Goal: Task Accomplishment & Management: Use online tool/utility

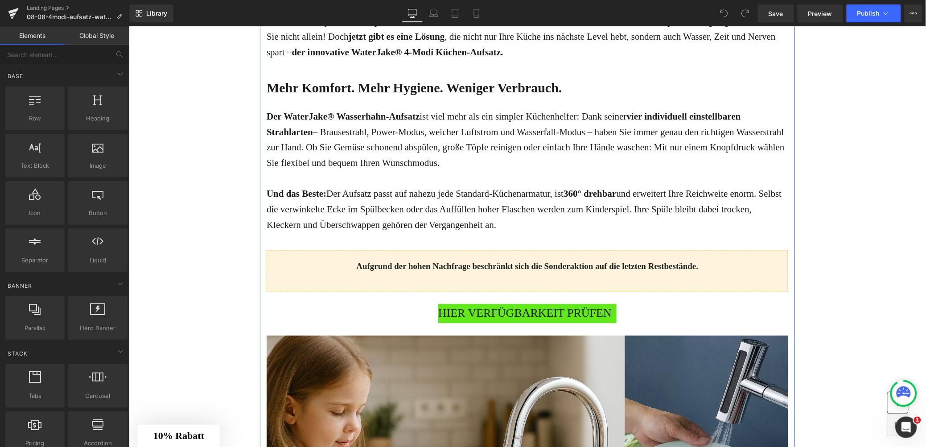
scroll to position [744, 0]
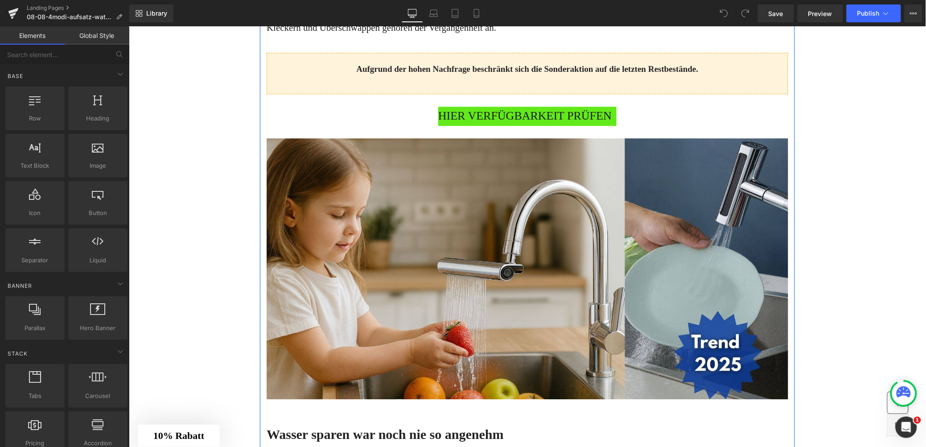
click at [492, 112] on span "HIER VERFÜGBARKEIT PRÜFEN" at bounding box center [524, 115] width 173 height 19
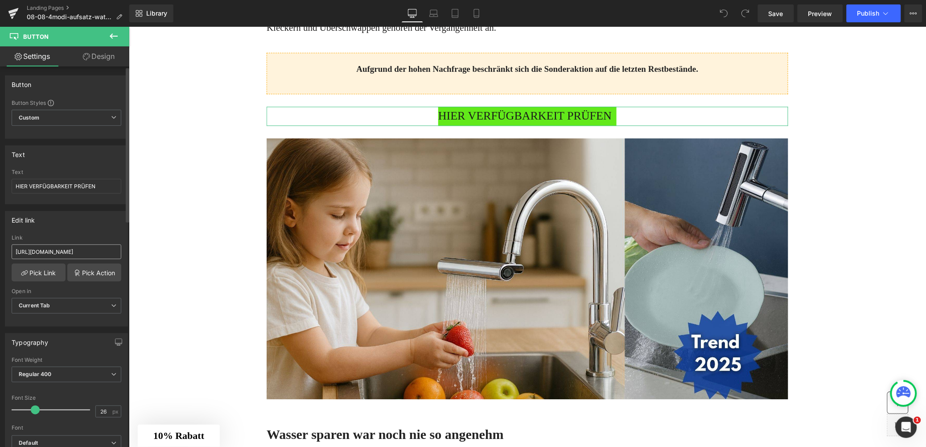
click at [54, 252] on input "https://www.waterjake.de/products/3in1-multi-aufsatz-waterjake-sonderpreis?_pos…" at bounding box center [67, 251] width 110 height 15
type input "[URL][DOMAIN_NAME]"
click at [48, 282] on div "https://www.waterjake.de/products/3in1-multi-aufsatz-waterjake-sonderpreis?_pos…" at bounding box center [66, 280] width 122 height 91
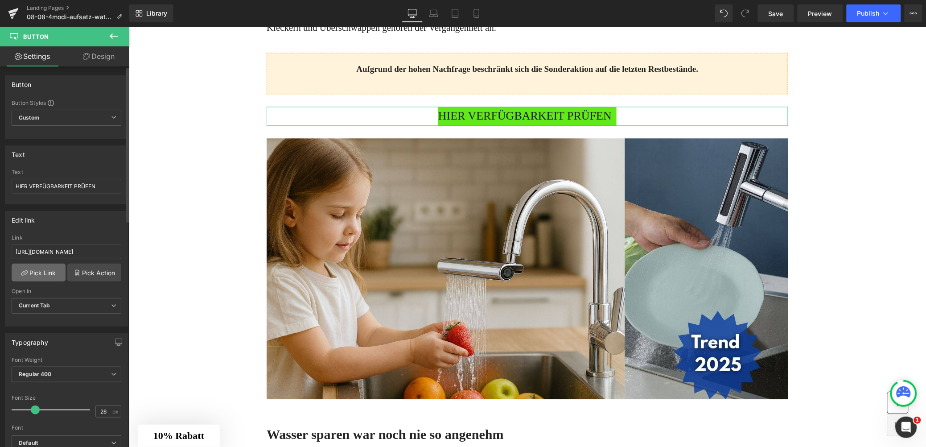
click at [47, 277] on link "Pick Link" at bounding box center [39, 273] width 54 height 18
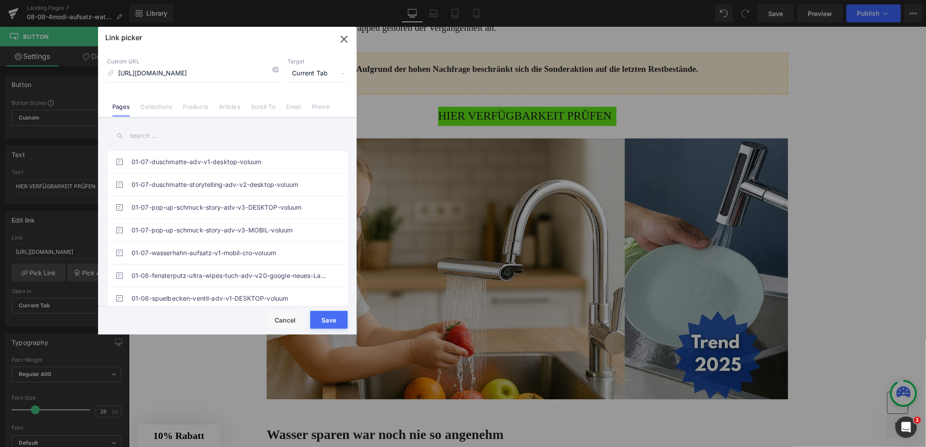
click at [332, 323] on button "Save" at bounding box center [328, 320] width 37 height 18
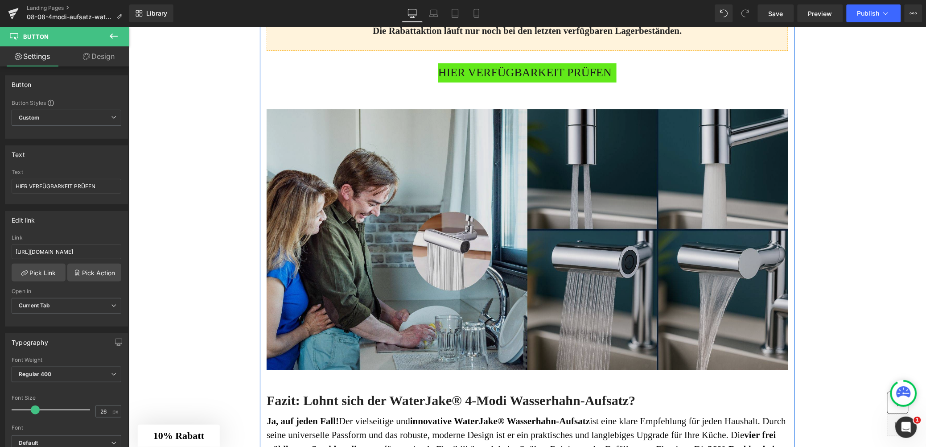
scroll to position [2463, 0]
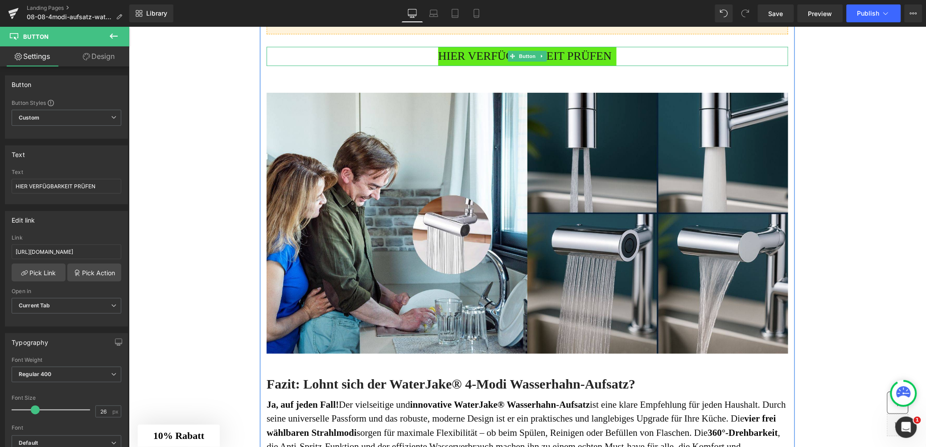
click at [474, 66] on span "HIER VERFÜGBARKEIT PRÜFEN" at bounding box center [524, 55] width 173 height 19
click at [40, 252] on input "https://www.waterjake.de/products/3in1-multi-aufsatz-waterjake-sonderpreis?_pos…" at bounding box center [67, 251] width 110 height 15
click at [41, 252] on input "https://www.waterjake.de/products/3in1-multi-aufsatz-waterjake-sonderpreis?_pos…" at bounding box center [67, 251] width 110 height 15
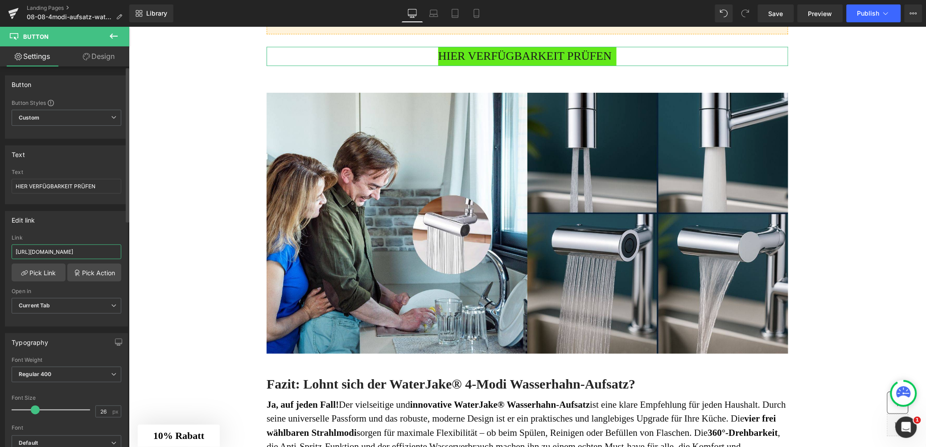
click at [41, 252] on input "https://www.waterjake.de/products/3in1-multi-aufsatz-waterjake-sonderpreis?_pos…" at bounding box center [67, 251] width 110 height 15
paste input "shop.waterjake.de/click"
type input "[URL][DOMAIN_NAME]"
click at [35, 271] on link "Pick Link" at bounding box center [39, 273] width 54 height 18
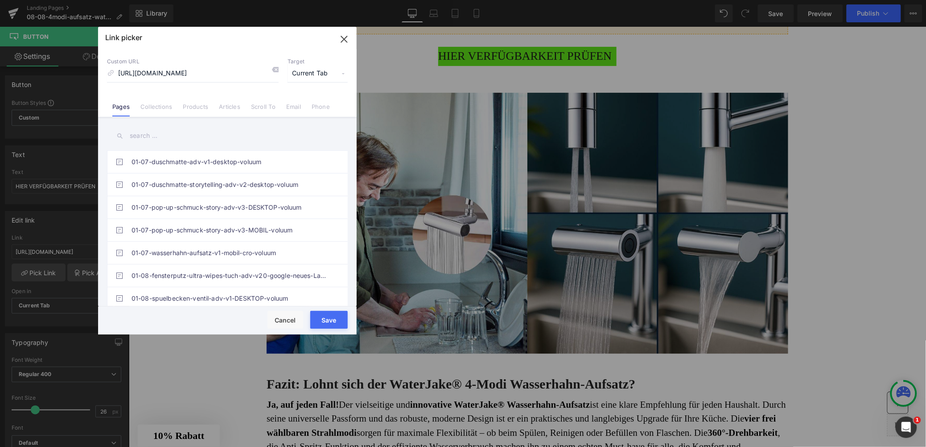
click at [338, 322] on button "Save" at bounding box center [328, 320] width 37 height 18
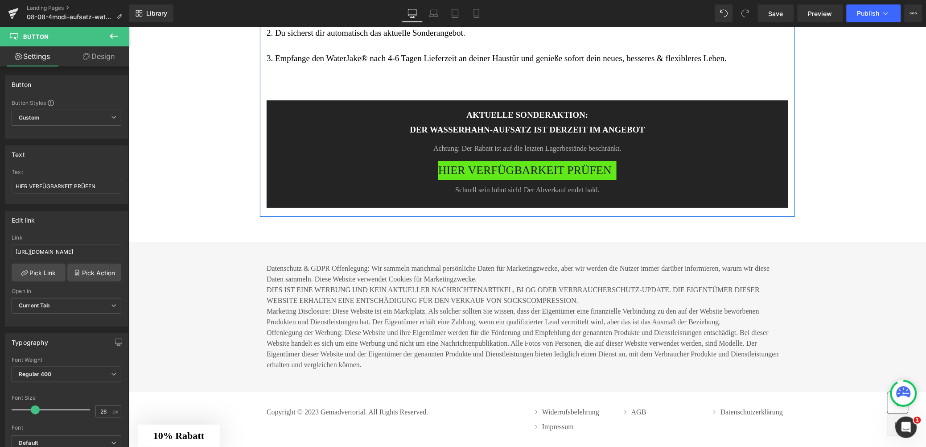
scroll to position [3590, 0]
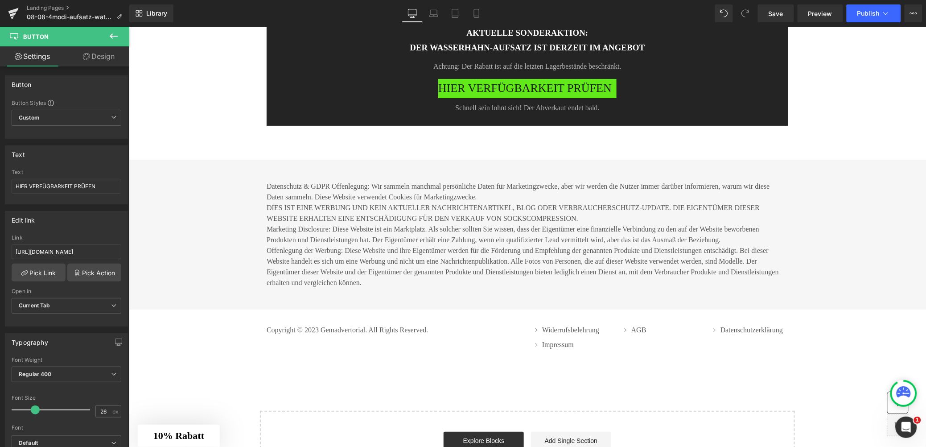
click at [468, 98] on span "HIER VERFÜGBARKEIT PRÜFEN" at bounding box center [524, 87] width 173 height 19
click at [83, 250] on input "https://www.waterjake.de/products/3in1-multi-aufsatz-waterjake-sonderpreis?_pos…" at bounding box center [67, 251] width 110 height 15
type input "[URL][DOMAIN_NAME]"
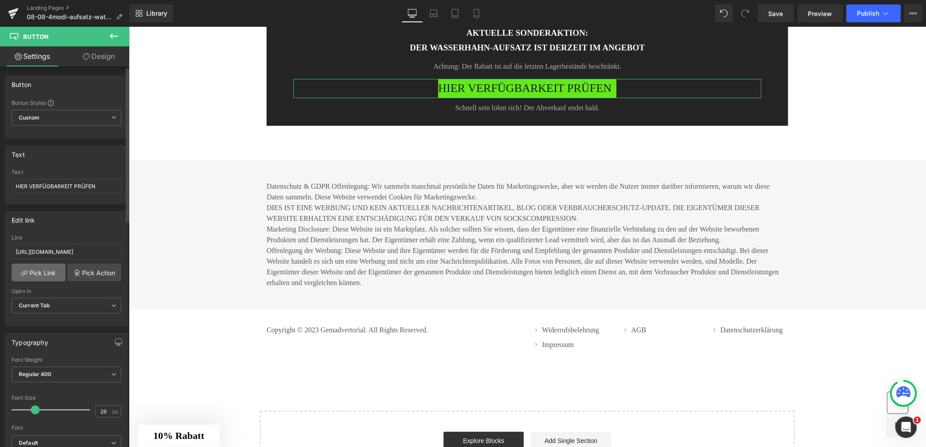
click at [30, 273] on link "Pick Link" at bounding box center [39, 273] width 54 height 18
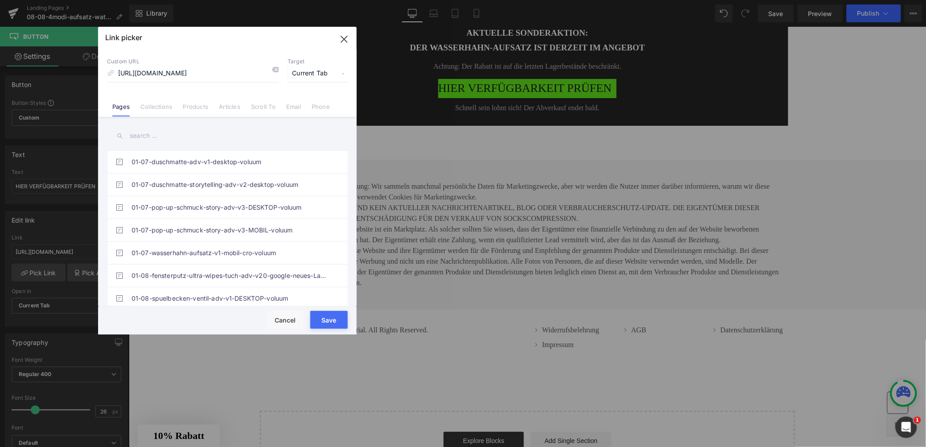
click at [333, 322] on button "Save" at bounding box center [328, 320] width 37 height 18
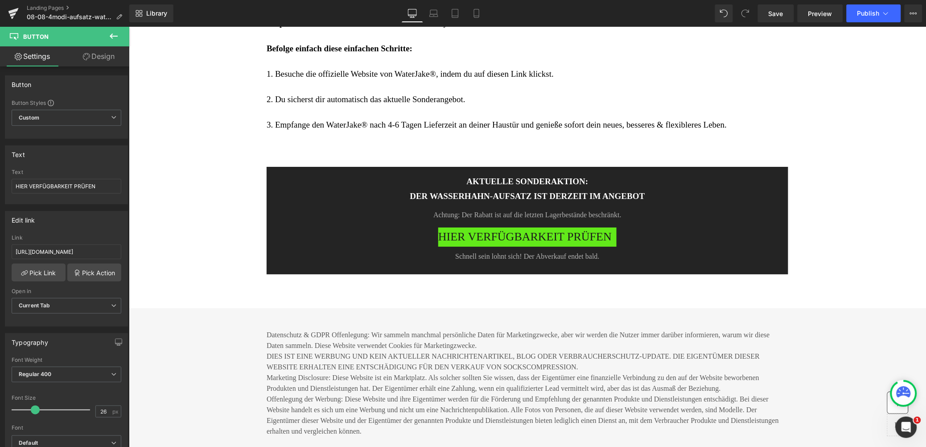
scroll to position [3217, 0]
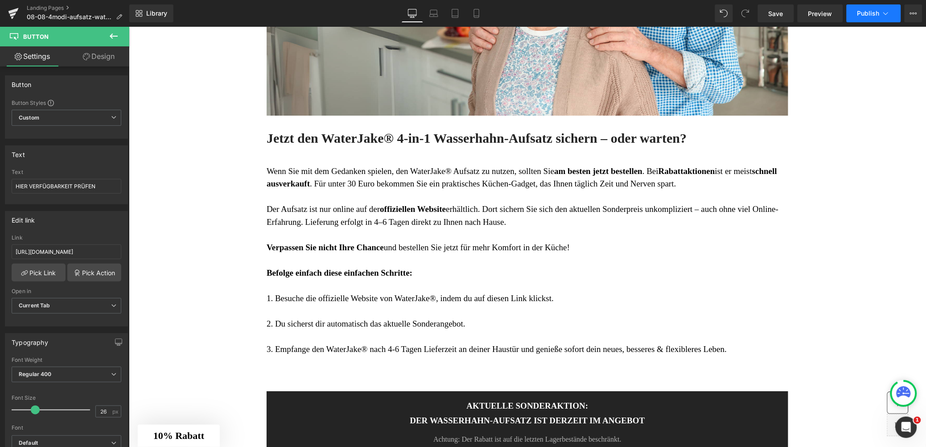
click at [882, 9] on icon at bounding box center [886, 13] width 9 height 9
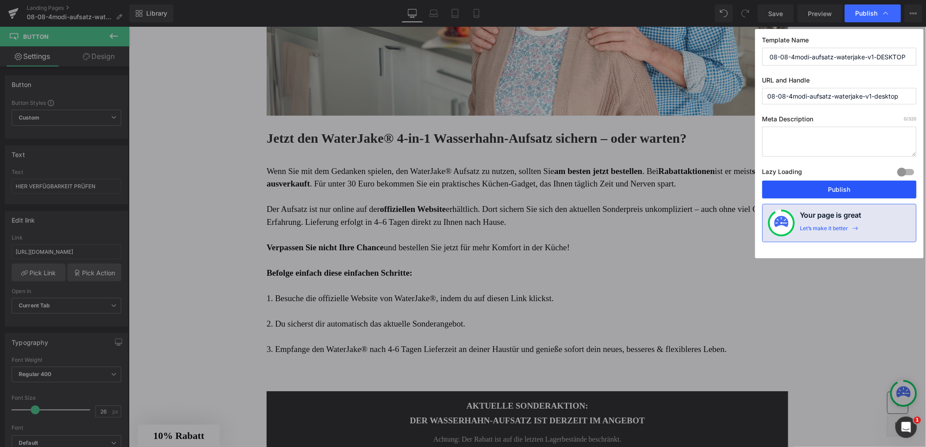
click at [827, 187] on button "Publish" at bounding box center [840, 190] width 154 height 18
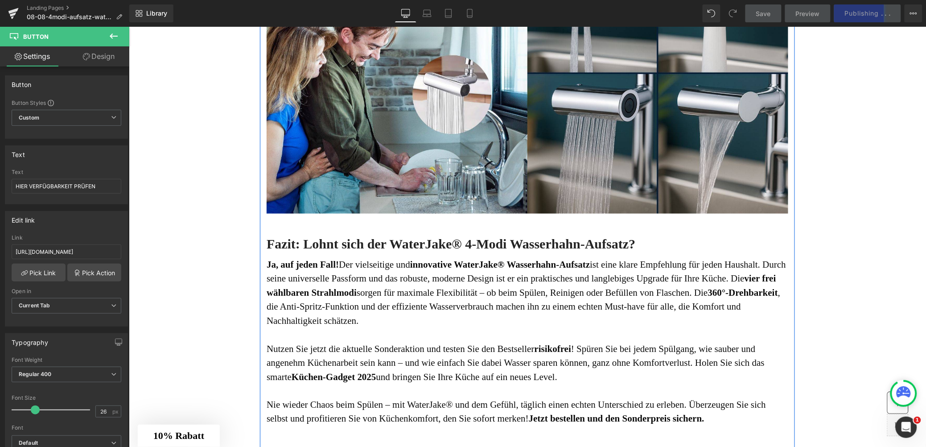
scroll to position [2602, 0]
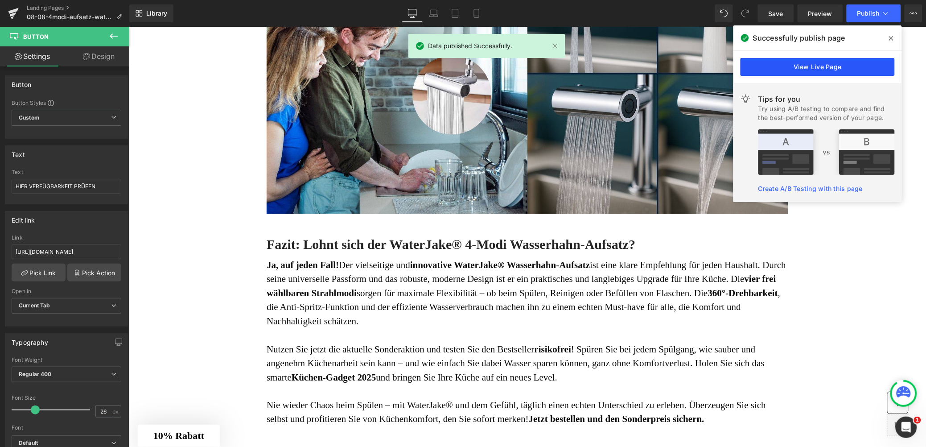
click at [839, 65] on link "View Live Page" at bounding box center [818, 67] width 154 height 18
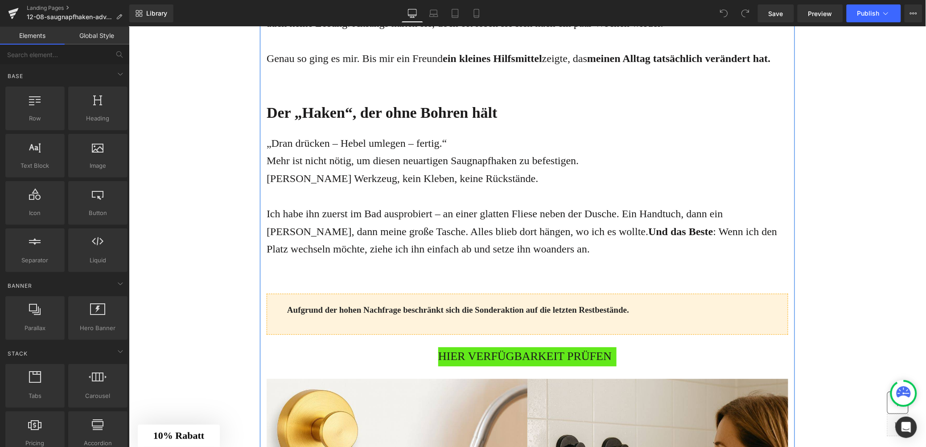
scroll to position [605, 0]
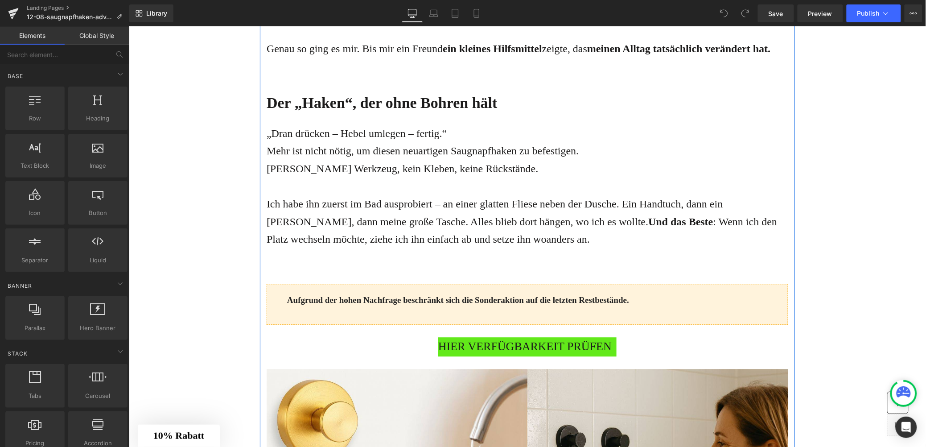
click at [473, 337] on span "HIER VERFÜGBARKEIT PRÜFEN" at bounding box center [524, 346] width 173 height 19
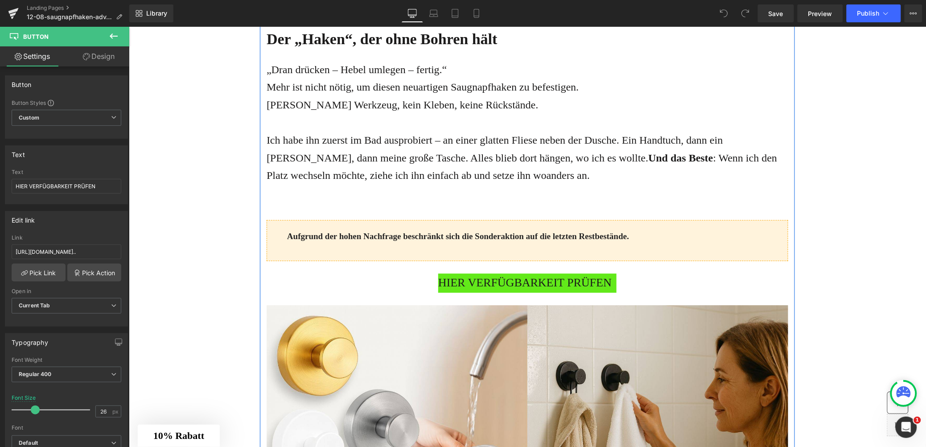
scroll to position [774, 0]
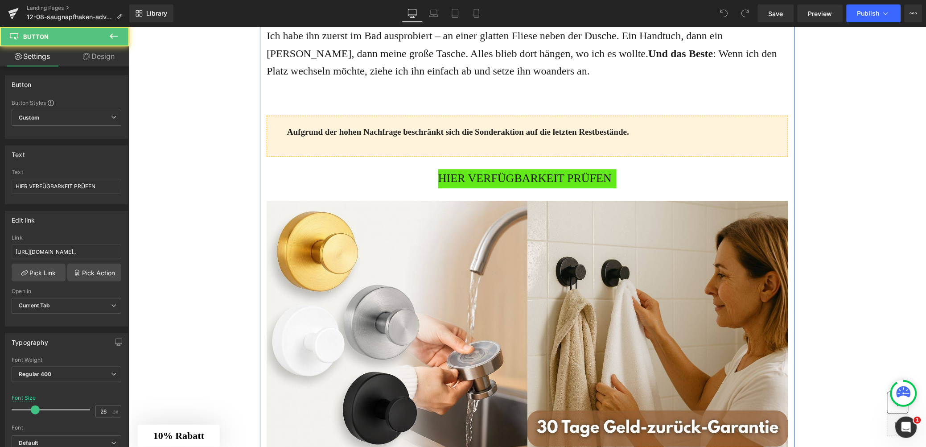
click at [463, 186] on span "HIER VERFÜGBARKEIT PRÜFEN" at bounding box center [524, 178] width 173 height 19
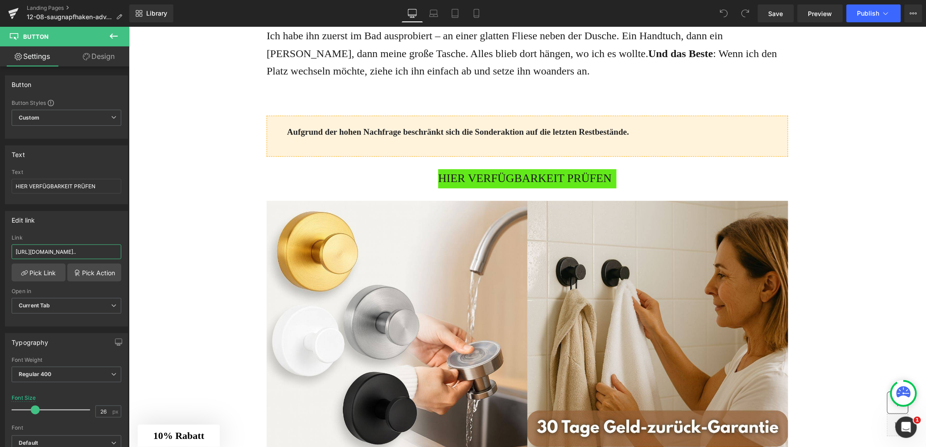
scroll to position [0, 134]
drag, startPoint x: 174, startPoint y: 275, endPoint x: 169, endPoint y: 248, distance: 27.7
click at [74, 254] on input "[URL][DOMAIN_NAME].." at bounding box center [67, 251] width 110 height 15
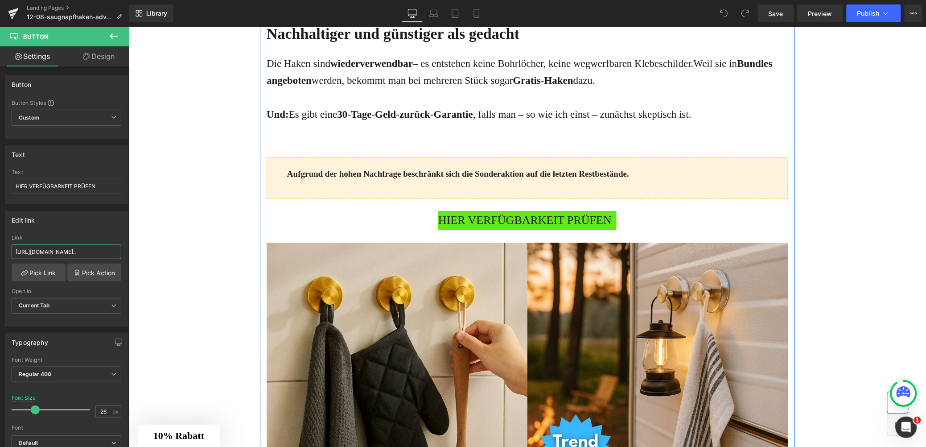
scroll to position [2321, 0]
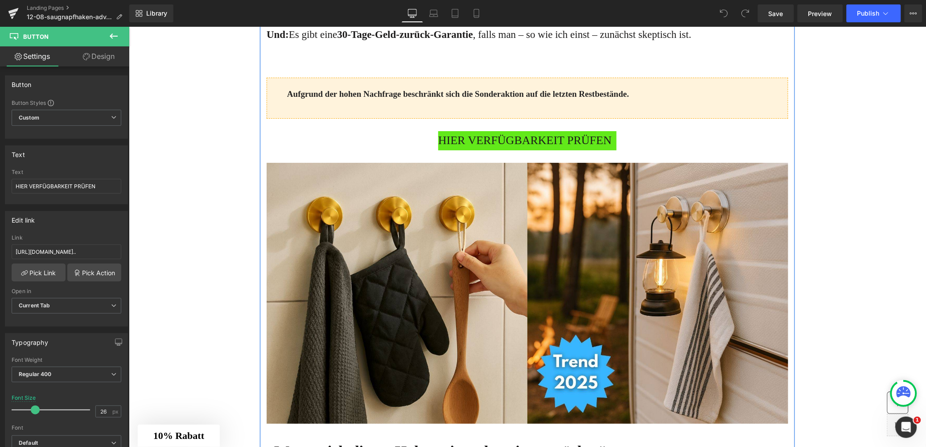
click at [497, 150] on span "HIER VERFÜGBARKEIT PRÜFEN" at bounding box center [524, 140] width 173 height 19
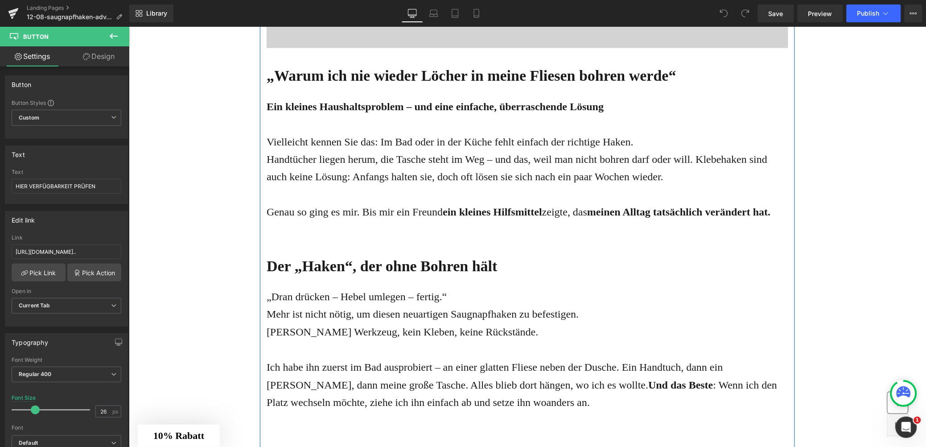
scroll to position [705, 0]
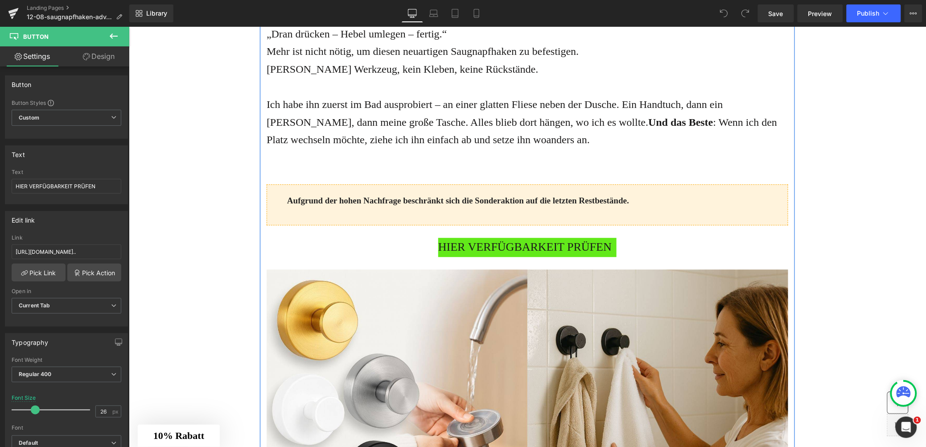
click at [464, 251] on span "HIER VERFÜGBARKEIT PRÜFEN" at bounding box center [524, 246] width 173 height 19
click at [56, 253] on input "[URL][DOMAIN_NAME].." at bounding box center [67, 251] width 110 height 15
type input "[URL][DOMAIN_NAME]"
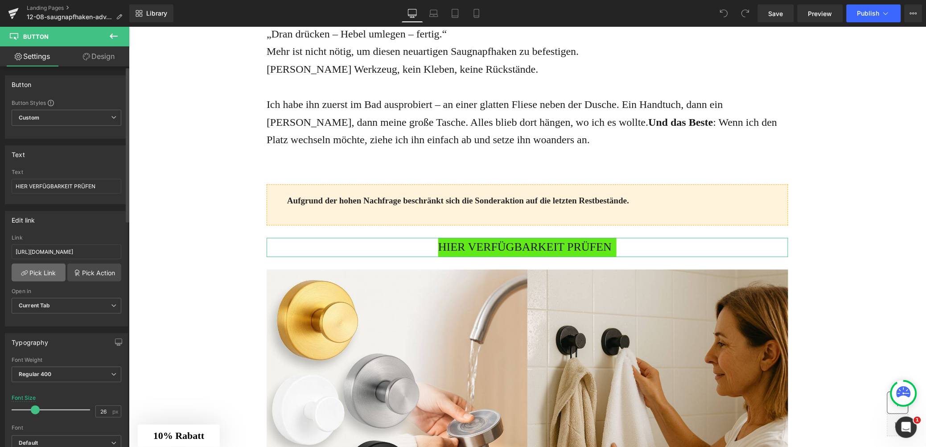
click at [43, 271] on link "Pick Link" at bounding box center [39, 273] width 54 height 18
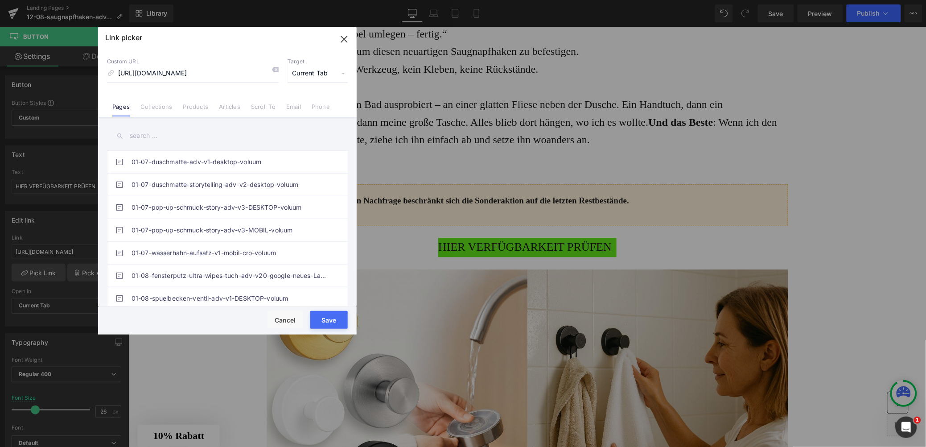
click at [325, 318] on button "Save" at bounding box center [328, 320] width 37 height 18
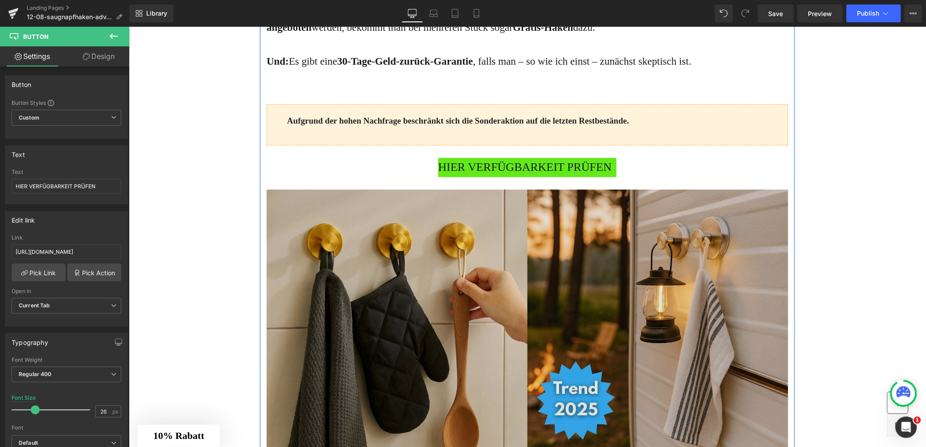
scroll to position [2294, 0]
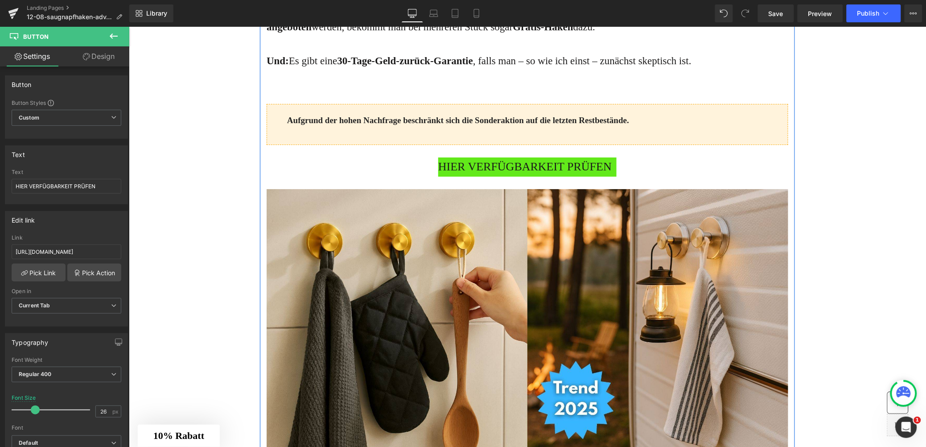
click at [465, 176] on span "HIER VERFÜGBARKEIT PRÜFEN" at bounding box center [524, 166] width 173 height 19
click at [35, 253] on input "[URL][DOMAIN_NAME].." at bounding box center [67, 251] width 110 height 15
type input "[URL][DOMAIN_NAME]"
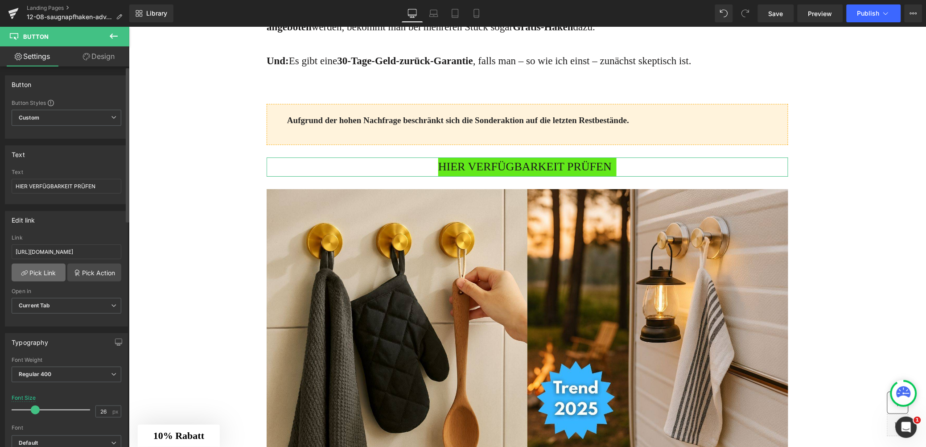
click at [32, 272] on link "Pick Link" at bounding box center [39, 273] width 54 height 18
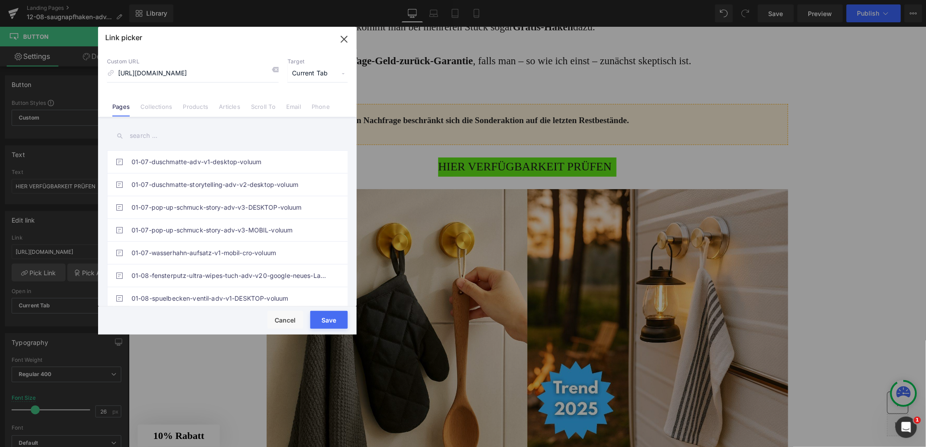
click at [322, 318] on button "Save" at bounding box center [328, 320] width 37 height 18
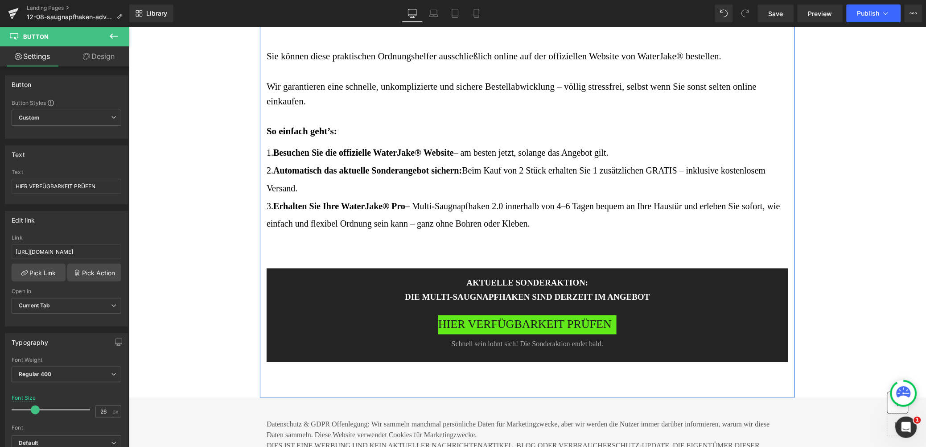
scroll to position [4165, 0]
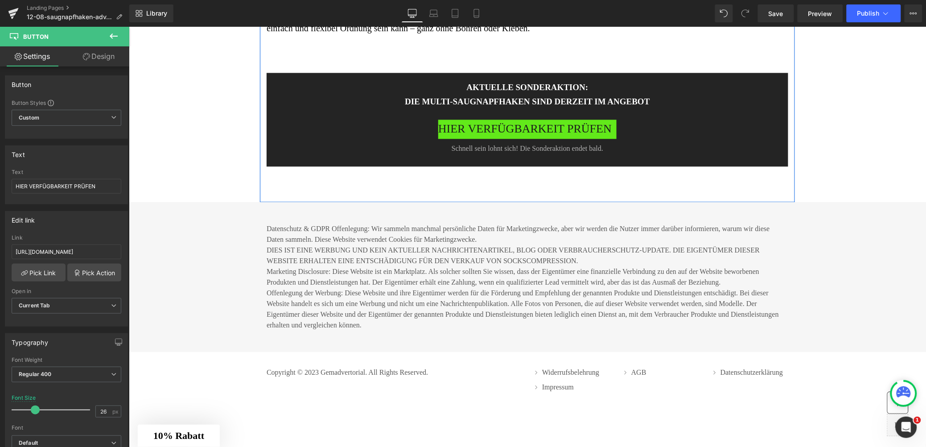
click at [465, 139] on span "HIER VERFÜGBARKEIT PRÜFEN" at bounding box center [524, 129] width 173 height 19
click at [51, 249] on input "[URL][DOMAIN_NAME].." at bounding box center [67, 251] width 110 height 15
type input "[URL][DOMAIN_NAME]"
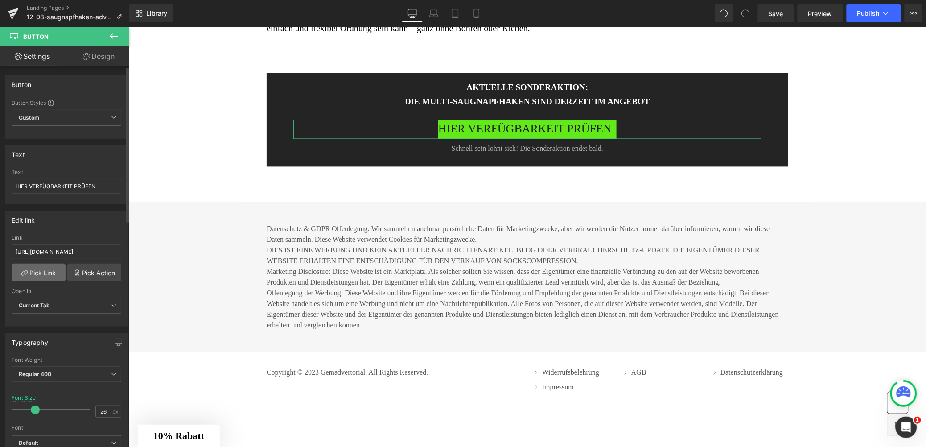
click at [43, 269] on link "Pick Link" at bounding box center [39, 273] width 54 height 18
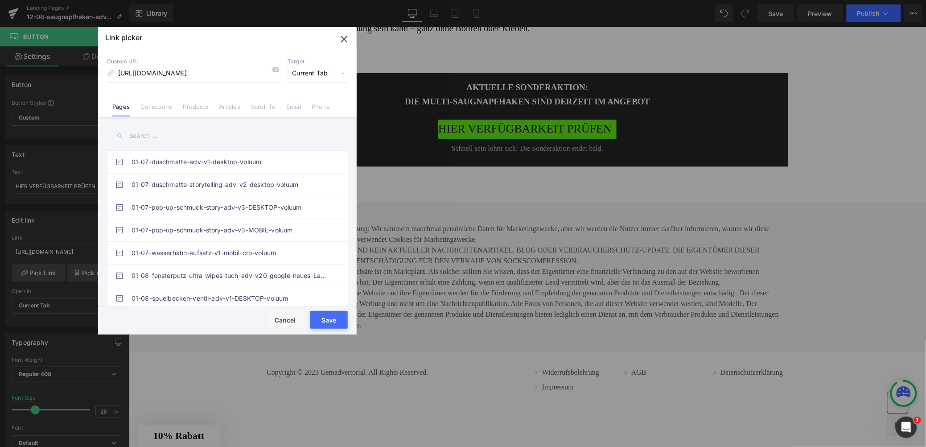
drag, startPoint x: 330, startPoint y: 319, endPoint x: 201, endPoint y: 292, distance: 131.7
click at [330, 319] on button "Save" at bounding box center [328, 320] width 37 height 18
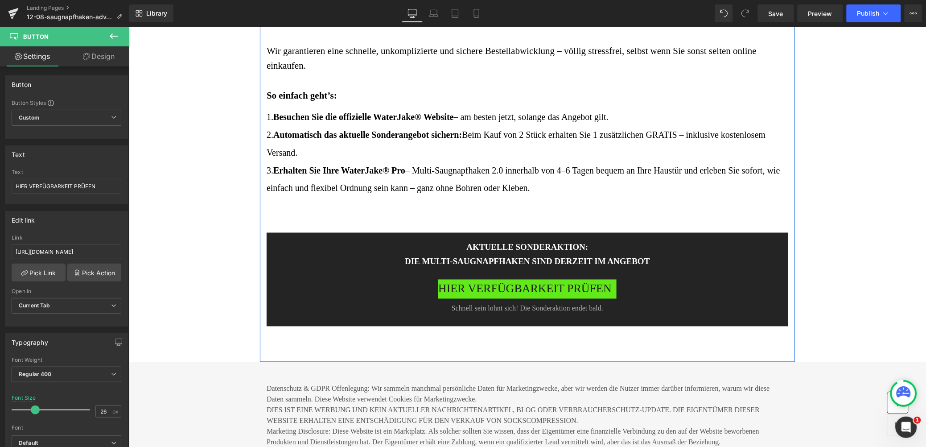
scroll to position [3966, 0]
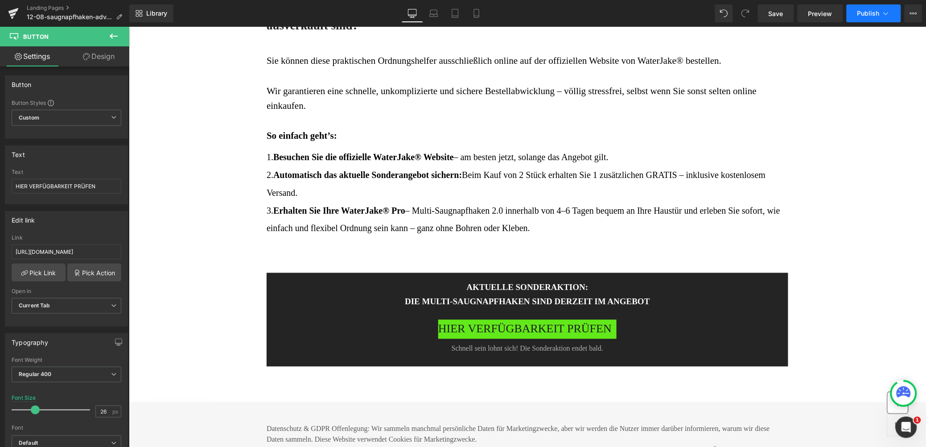
click at [887, 20] on button "Publish" at bounding box center [874, 13] width 54 height 18
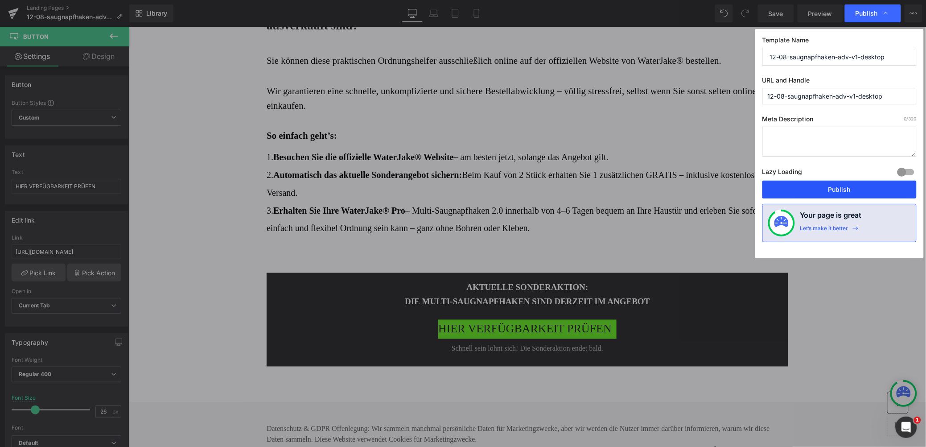
click at [834, 189] on button "Publish" at bounding box center [840, 190] width 154 height 18
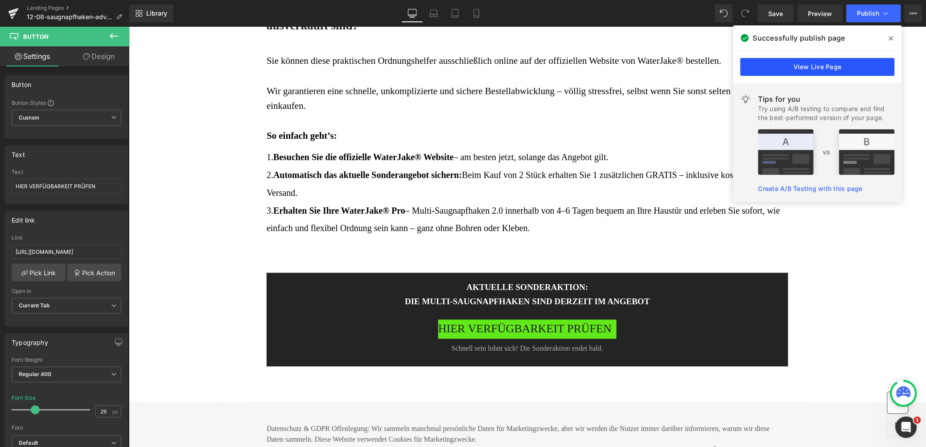
click at [815, 67] on link "View Live Page" at bounding box center [818, 67] width 154 height 18
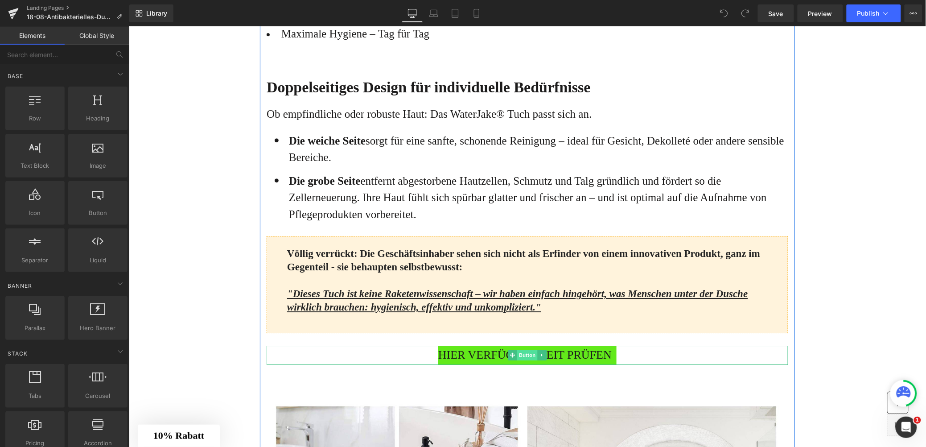
click at [525, 360] on span "Button" at bounding box center [527, 354] width 21 height 11
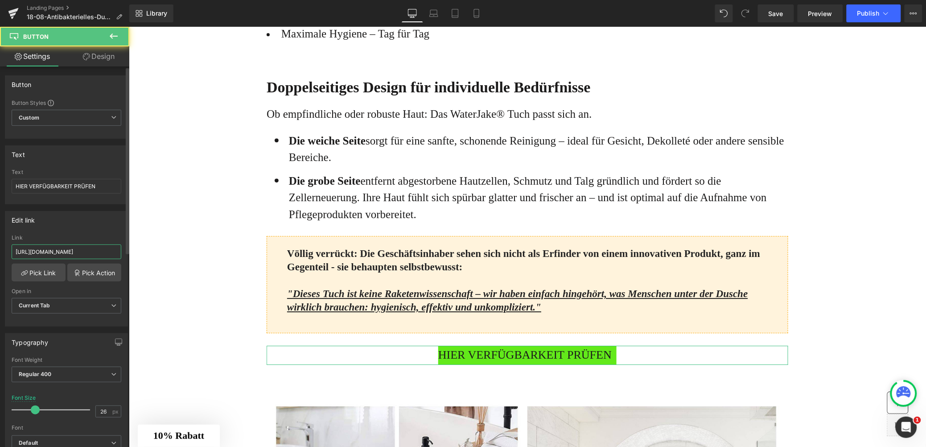
click at [66, 247] on input "[URL][DOMAIN_NAME]" at bounding box center [67, 251] width 110 height 15
click at [63, 252] on input "[URL][DOMAIN_NAME]" at bounding box center [67, 251] width 110 height 15
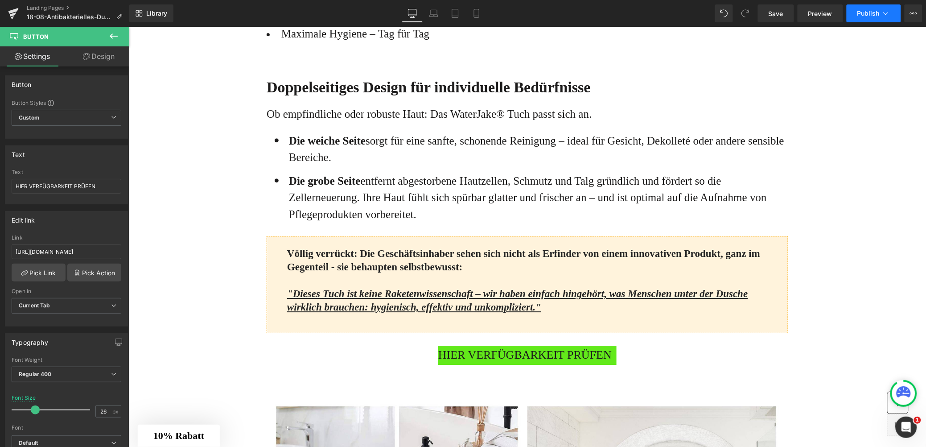
click at [871, 14] on span "Publish" at bounding box center [869, 13] width 22 height 7
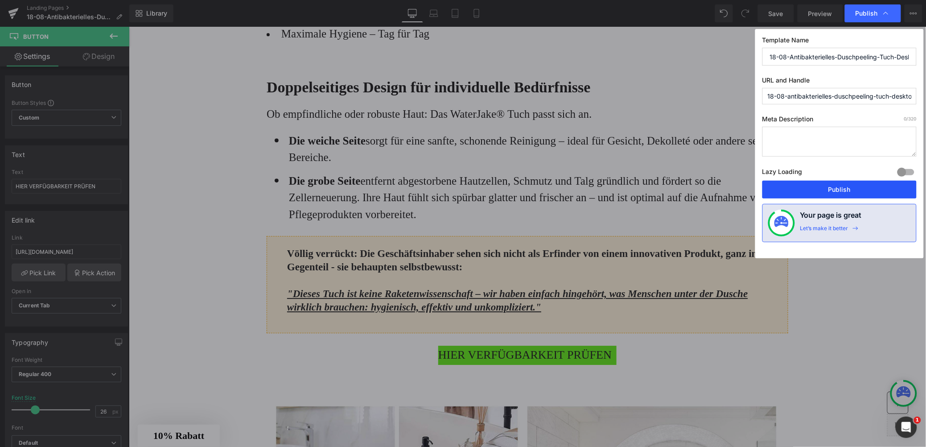
click at [824, 194] on button "Publish" at bounding box center [840, 190] width 154 height 18
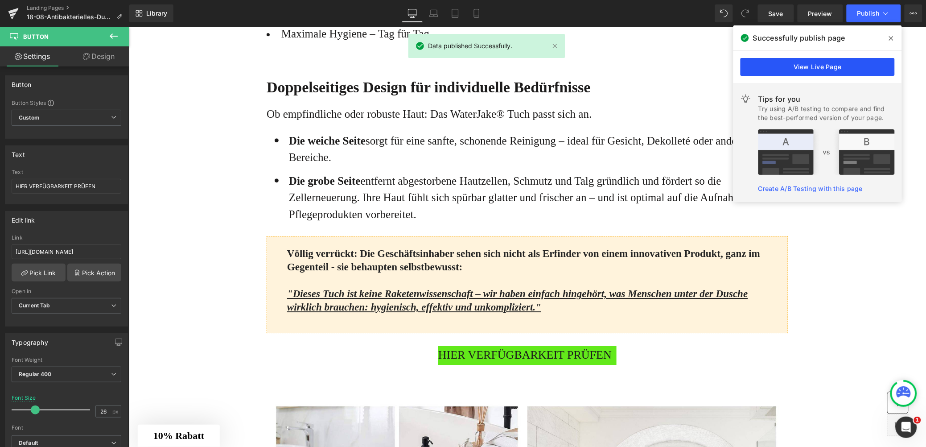
click at [821, 60] on link "View Live Page" at bounding box center [818, 67] width 154 height 18
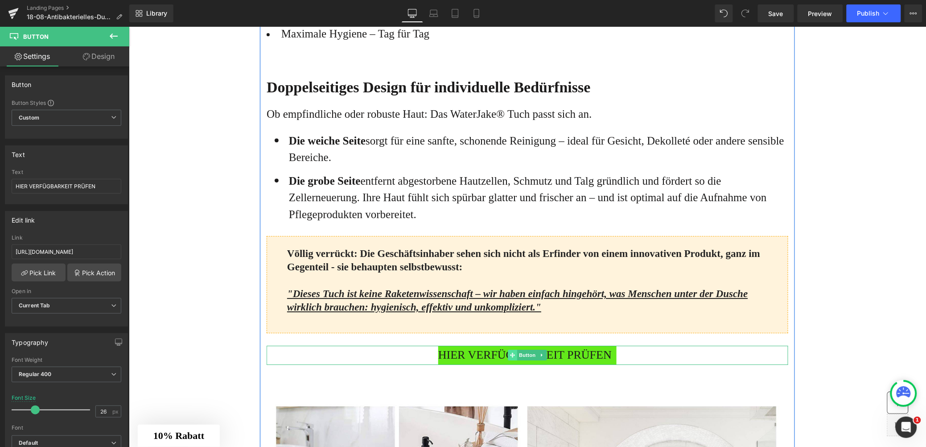
click at [507, 360] on span at bounding box center [511, 354] width 9 height 11
